Goal: Task Accomplishment & Management: Complete application form

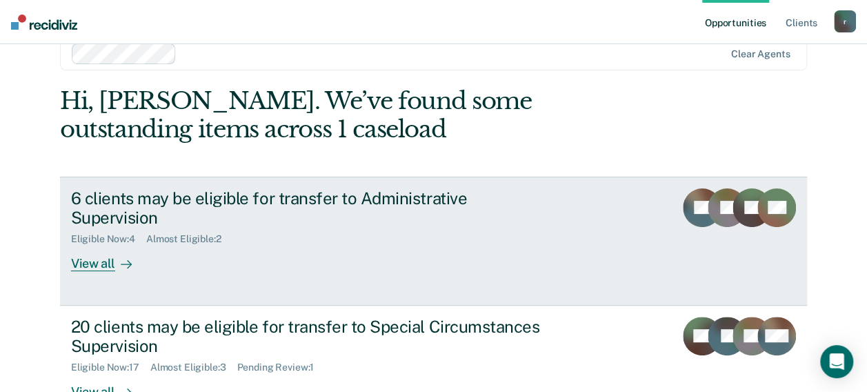
scroll to position [50, 0]
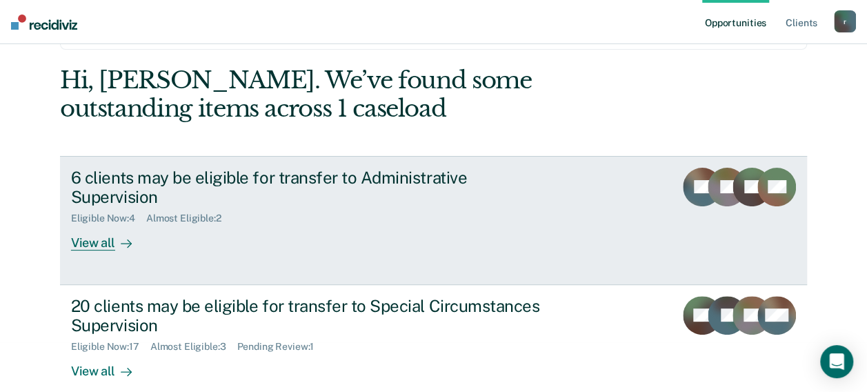
click at [80, 224] on div "View all" at bounding box center [109, 237] width 77 height 27
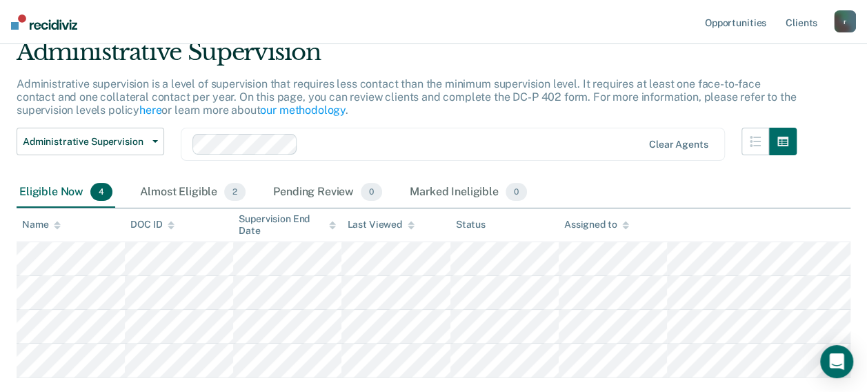
scroll to position [138, 0]
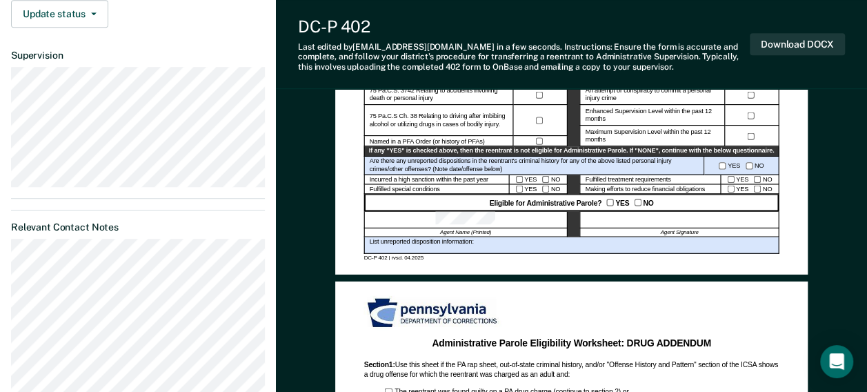
scroll to position [487, 0]
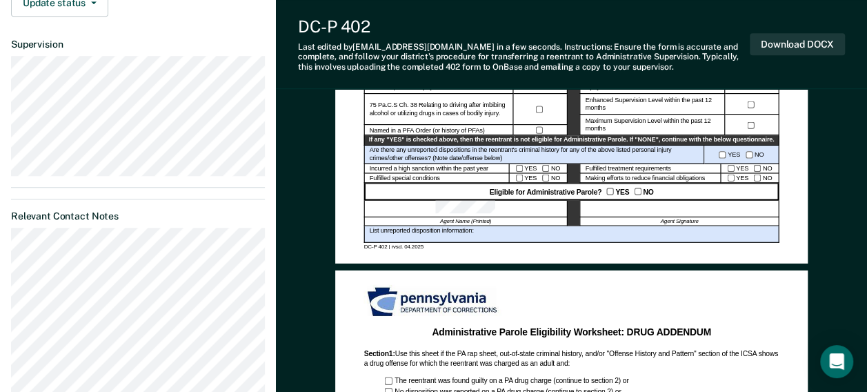
click at [632, 207] on div at bounding box center [678, 208] width 199 height 17
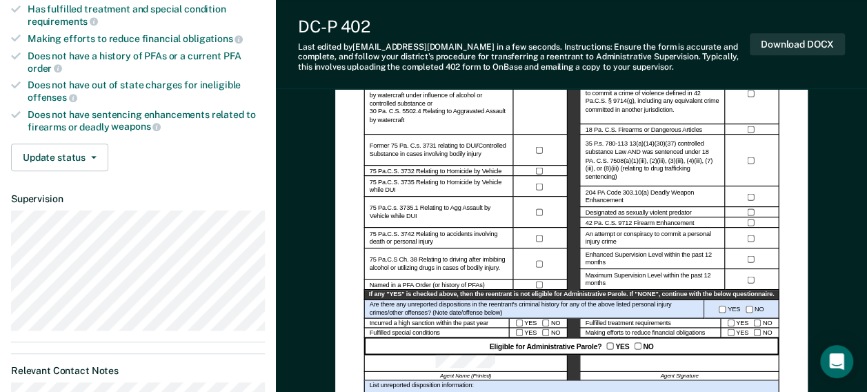
scroll to position [350, 0]
